Goal: Transaction & Acquisition: Purchase product/service

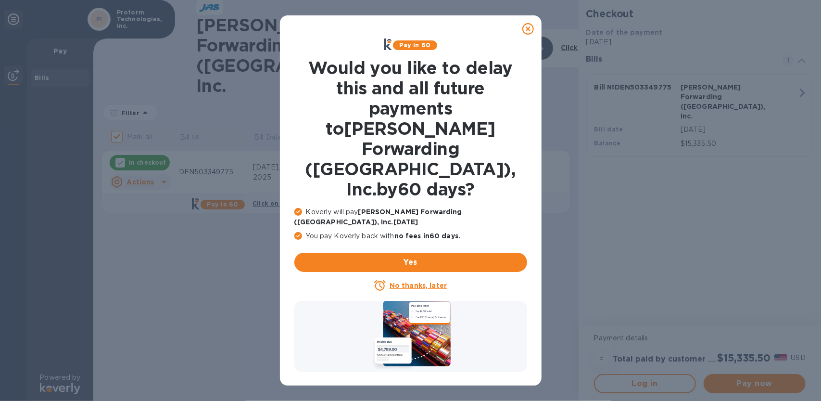
click at [528, 26] on icon at bounding box center [528, 29] width 12 height 12
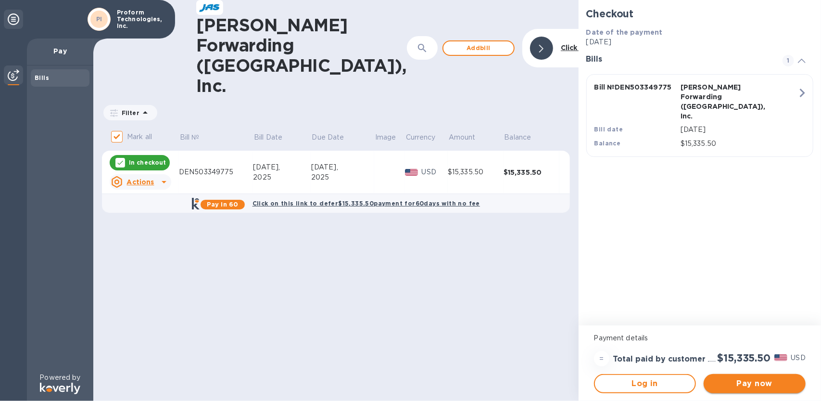
click at [774, 381] on span "Pay now" at bounding box center [754, 384] width 87 height 12
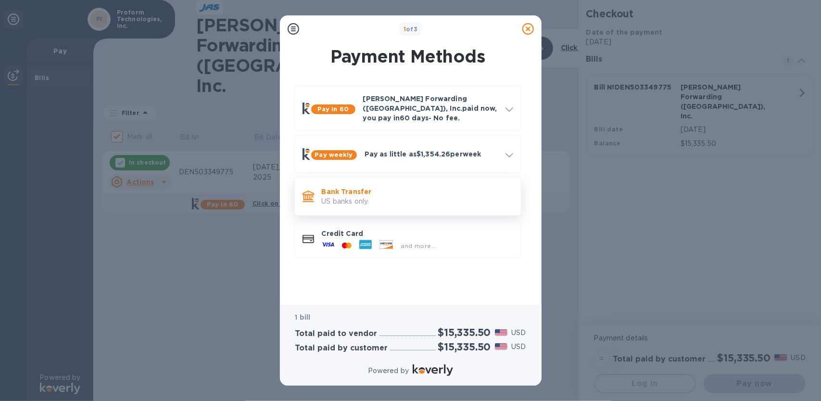
click at [348, 188] on p "Bank Transfer" at bounding box center [417, 192] width 191 height 10
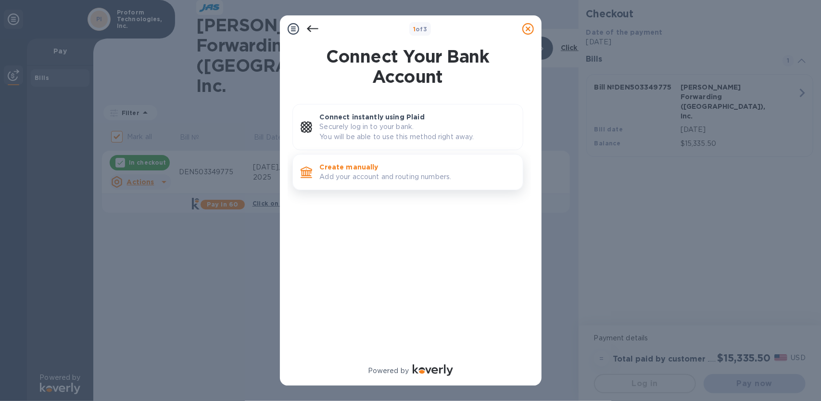
click at [357, 172] on p "Add your account and routing numbers." at bounding box center [417, 177] width 195 height 10
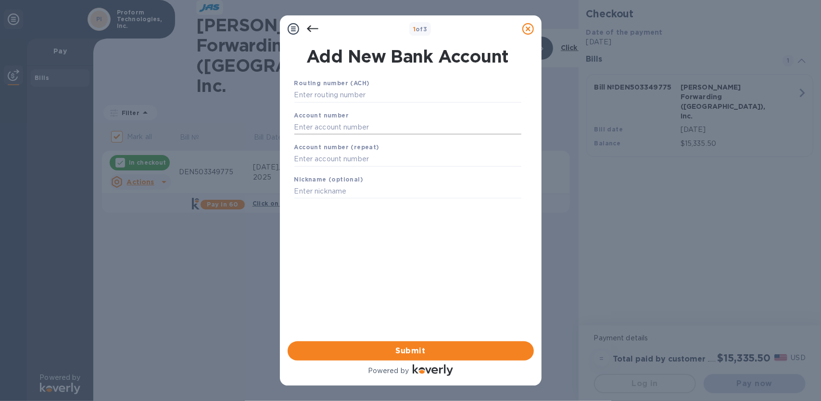
click at [350, 129] on input "text" at bounding box center [407, 127] width 227 height 14
click at [335, 92] on input "text" at bounding box center [407, 95] width 227 height 14
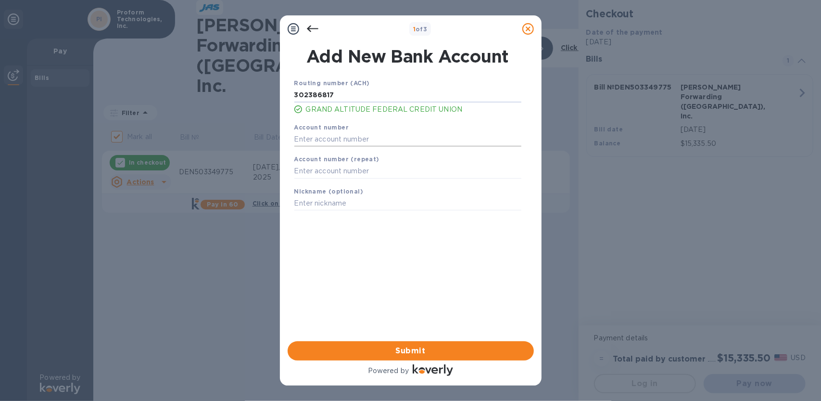
type input "302386817"
click at [341, 139] on input "text" at bounding box center [407, 139] width 227 height 14
type input "201606517"
click at [324, 172] on input "text" at bounding box center [407, 171] width 227 height 14
type input "201606517"
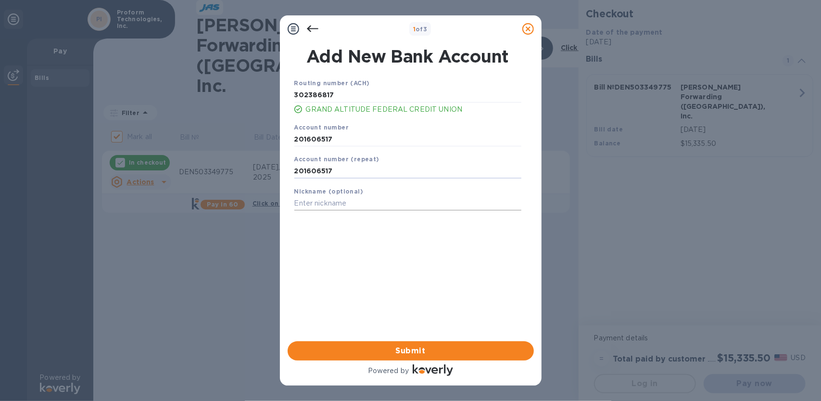
click at [364, 204] on input "text" at bounding box center [407, 203] width 227 height 14
click at [421, 351] on span "Submit" at bounding box center [410, 351] width 231 height 12
